Goal: Task Accomplishment & Management: Complete application form

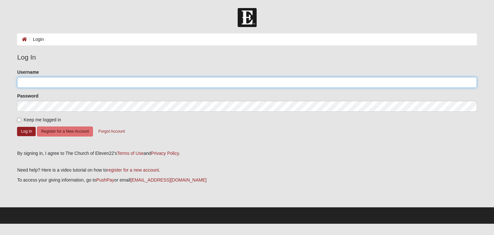
click at [94, 81] on input "Username" at bounding box center [246, 82] width 459 height 11
type input "[EMAIL_ADDRESS][DOMAIN_NAME]"
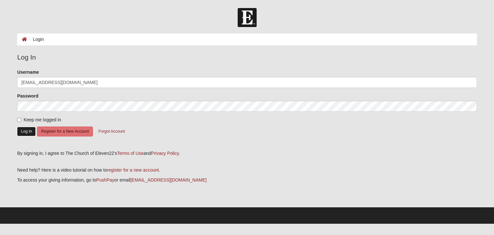
click at [23, 132] on button "Log In" at bounding box center [26, 131] width 19 height 9
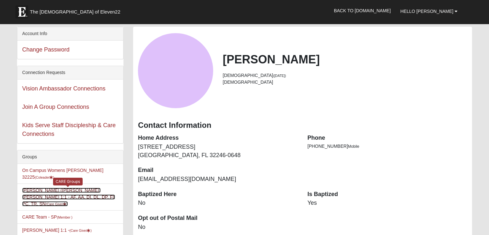
click at [59, 187] on link "Ashley (Nicole) Holzapfel 1:1 - AF, AA, DI, DL. DP, FI, PC, TR, SN (Care Giver )" at bounding box center [68, 196] width 93 height 19
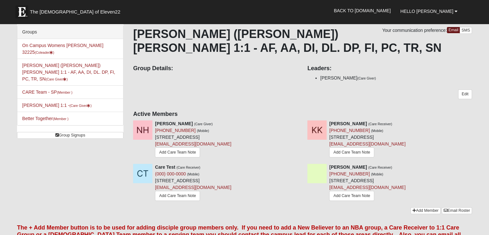
scroll to position [32, 0]
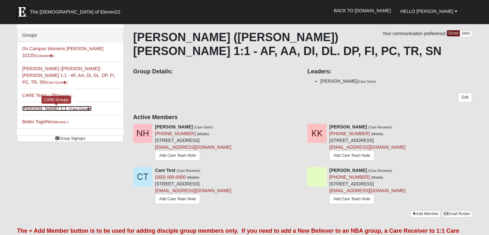
click at [40, 106] on link "Nicole Holzapfel 1:1 - (Care Giver )" at bounding box center [56, 108] width 69 height 5
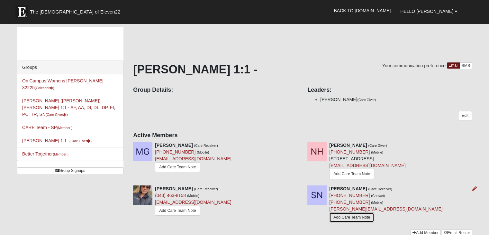
click at [345, 215] on link "Add Care Team Note" at bounding box center [351, 217] width 45 height 10
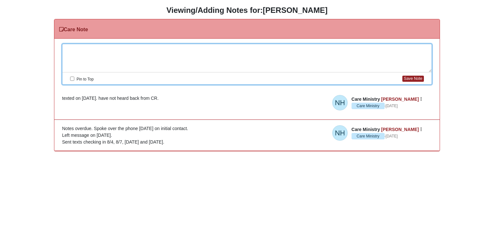
click at [90, 47] on div at bounding box center [246, 58] width 369 height 28
click at [127, 49] on div "texted 10/8. CR recently had a baby. offered to call" at bounding box center [246, 58] width 369 height 28
click at [180, 50] on div "texted 10/8. CR recently had her baby. offered to call" at bounding box center [246, 58] width 369 height 28
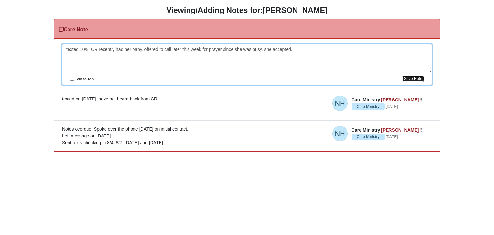
click at [410, 79] on button "Save Note" at bounding box center [413, 79] width 22 height 6
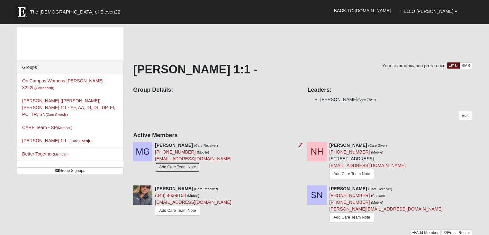
click at [183, 168] on link "Add Care Team Note" at bounding box center [177, 167] width 45 height 10
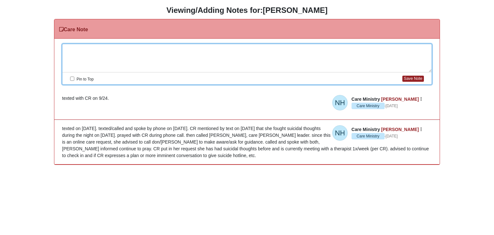
click at [198, 48] on div at bounding box center [246, 58] width 369 height 28
click at [406, 78] on button "Save Note" at bounding box center [413, 79] width 22 height 6
